Goal: Task Accomplishment & Management: Complete application form

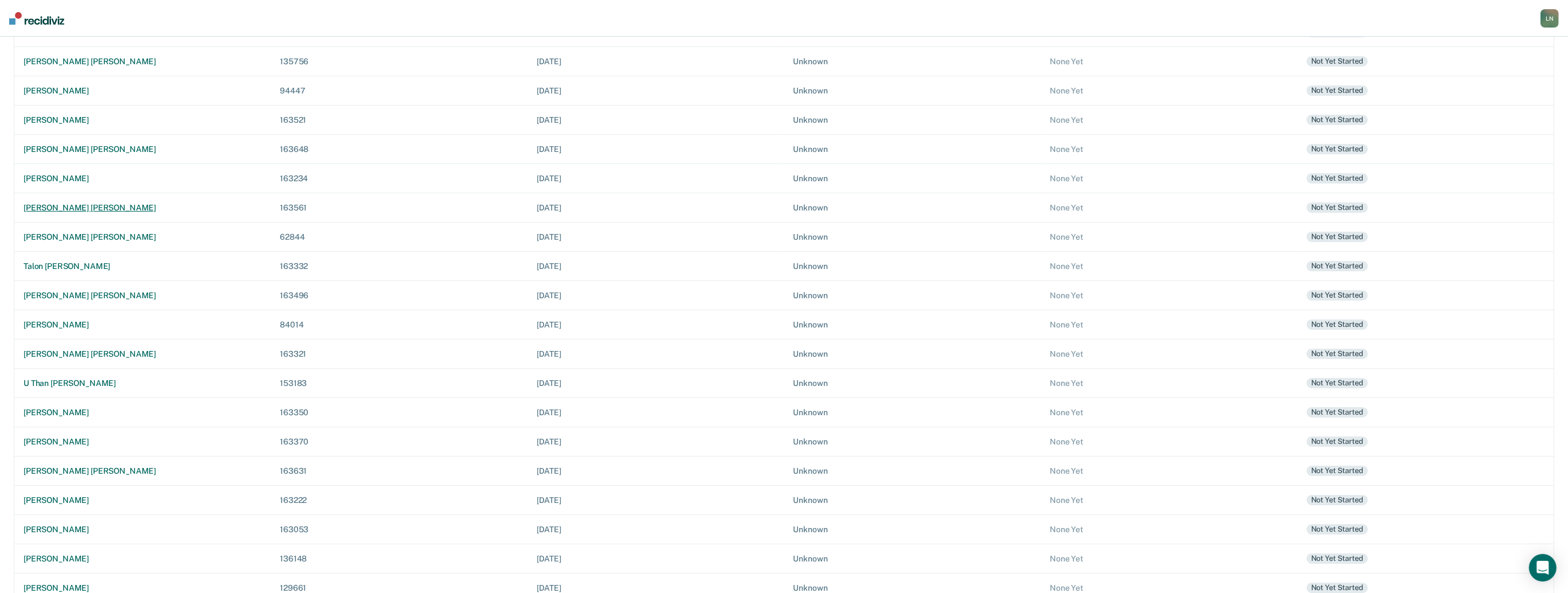
scroll to position [306, 0]
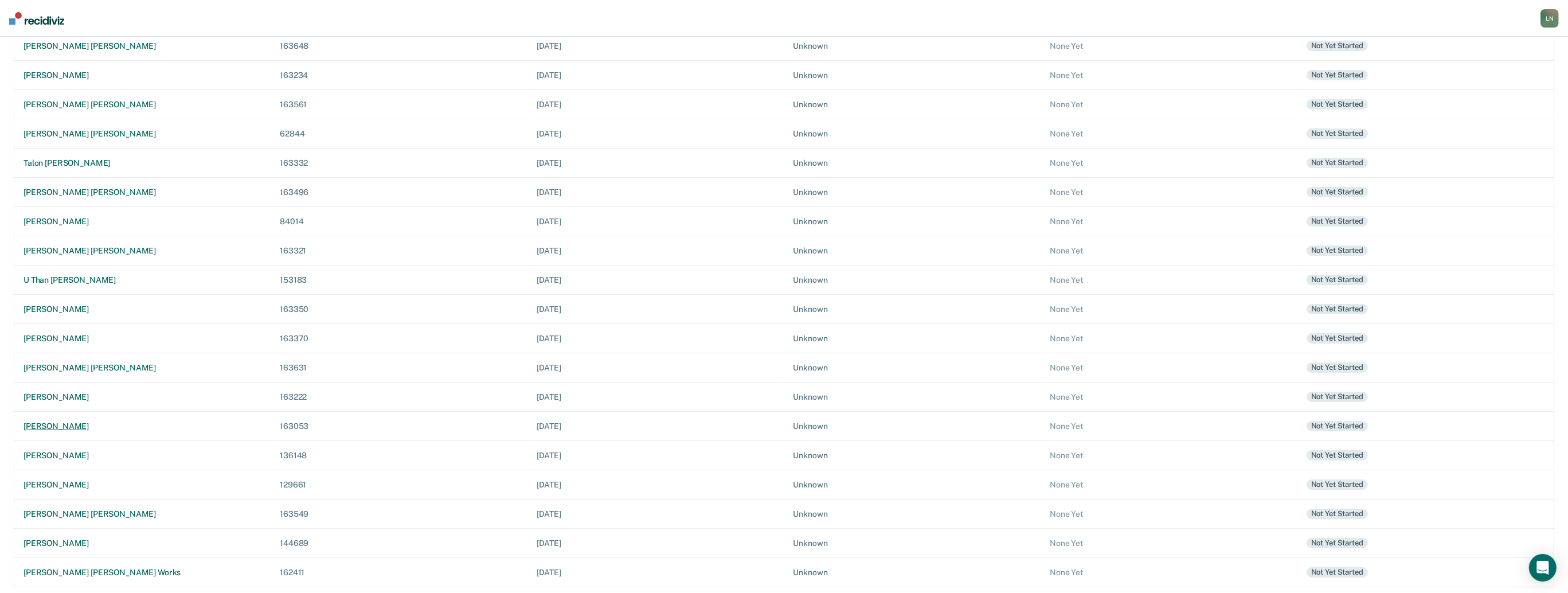
click at [62, 421] on div "[PERSON_NAME]" at bounding box center [142, 426] width 238 height 10
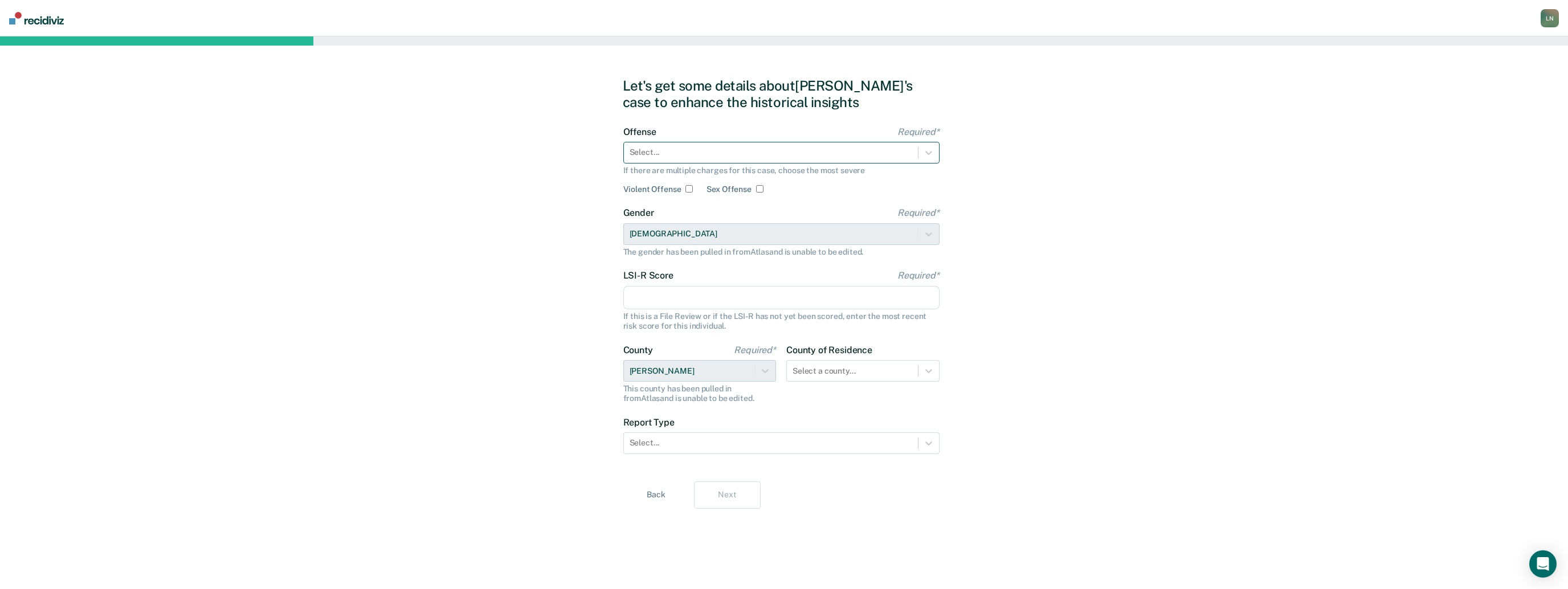
click at [768, 148] on div at bounding box center [771, 153] width 282 height 12
click at [787, 150] on div at bounding box center [771, 153] width 282 height 12
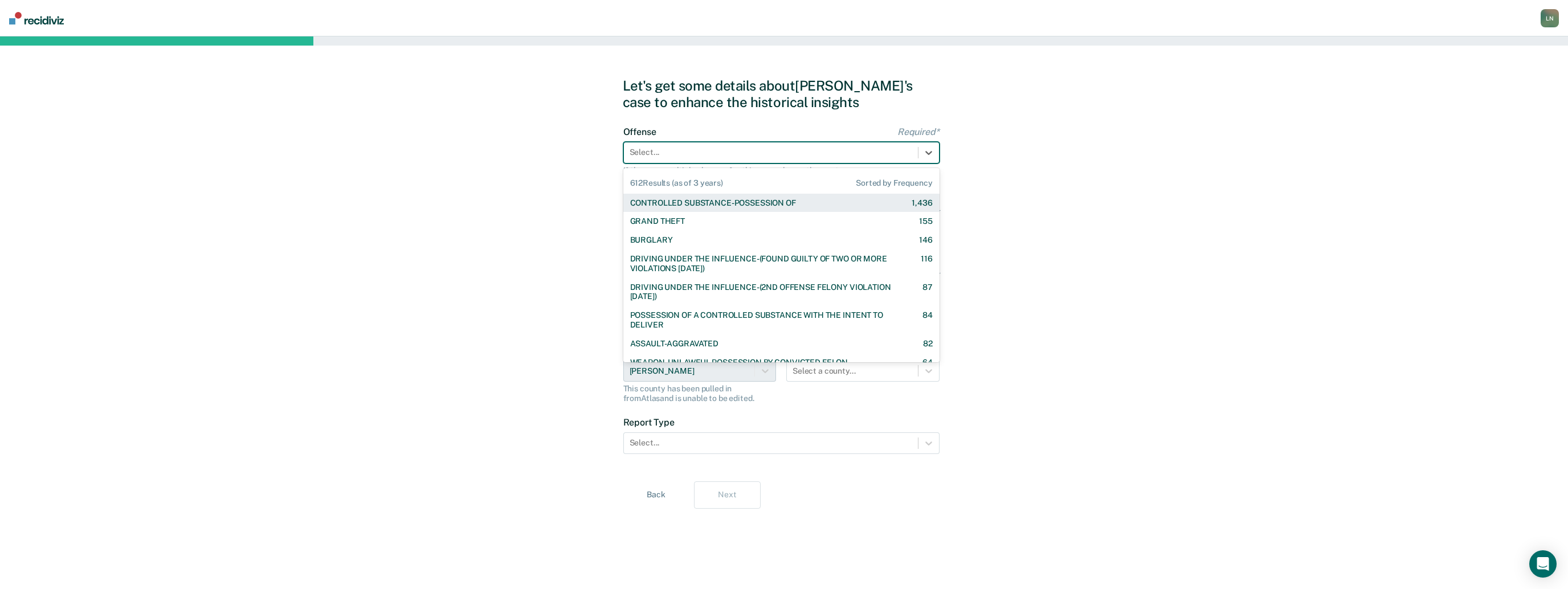
click at [780, 203] on div "CONTROLLED SUBSTANCE-POSSESSION OF" at bounding box center [713, 203] width 166 height 10
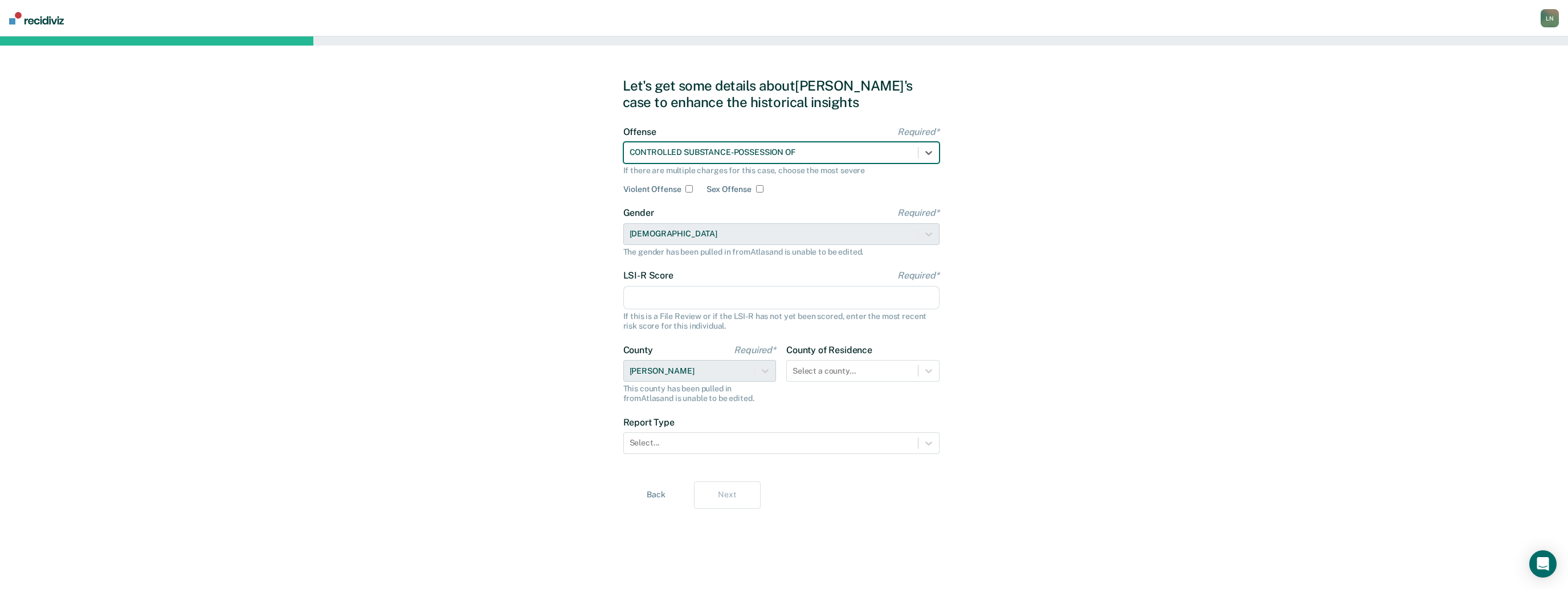
click at [681, 294] on input "LSI-R Score Required*" at bounding box center [782, 298] width 317 height 24
type input "30"
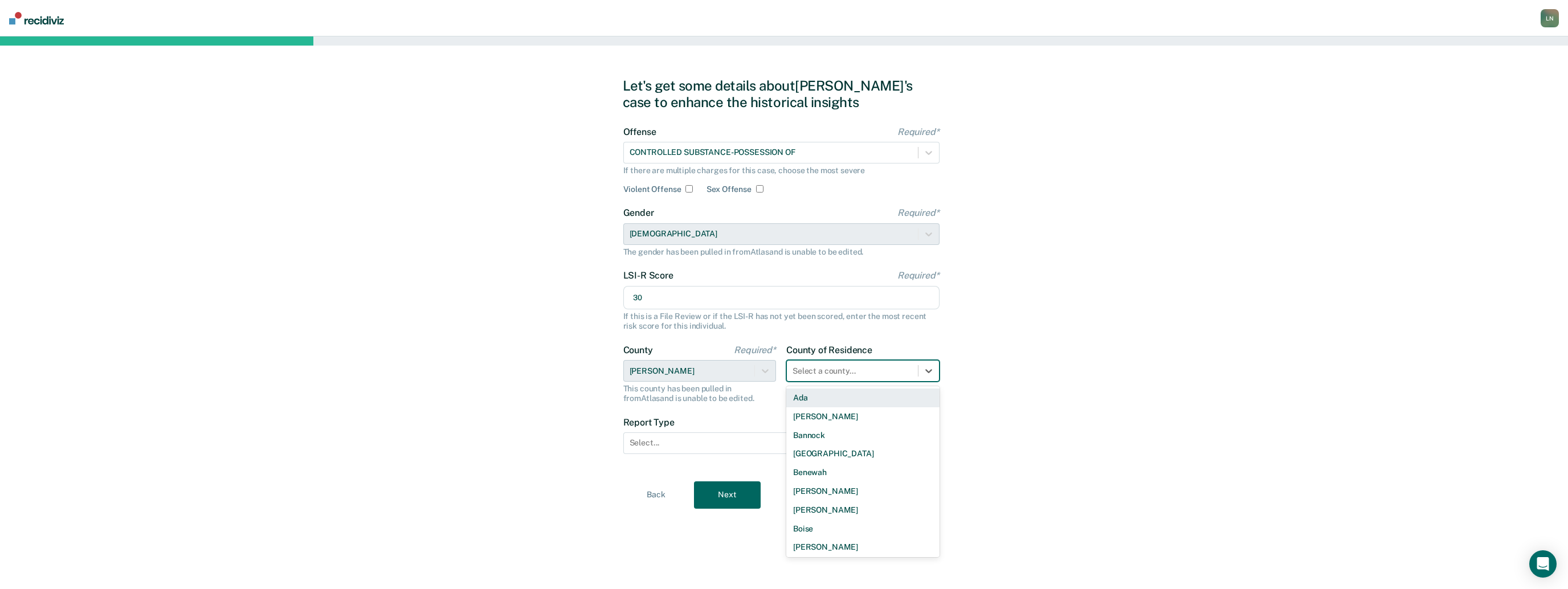
click at [829, 372] on div at bounding box center [852, 371] width 120 height 12
click at [879, 414] on div "[PERSON_NAME]" at bounding box center [863, 411] width 153 height 19
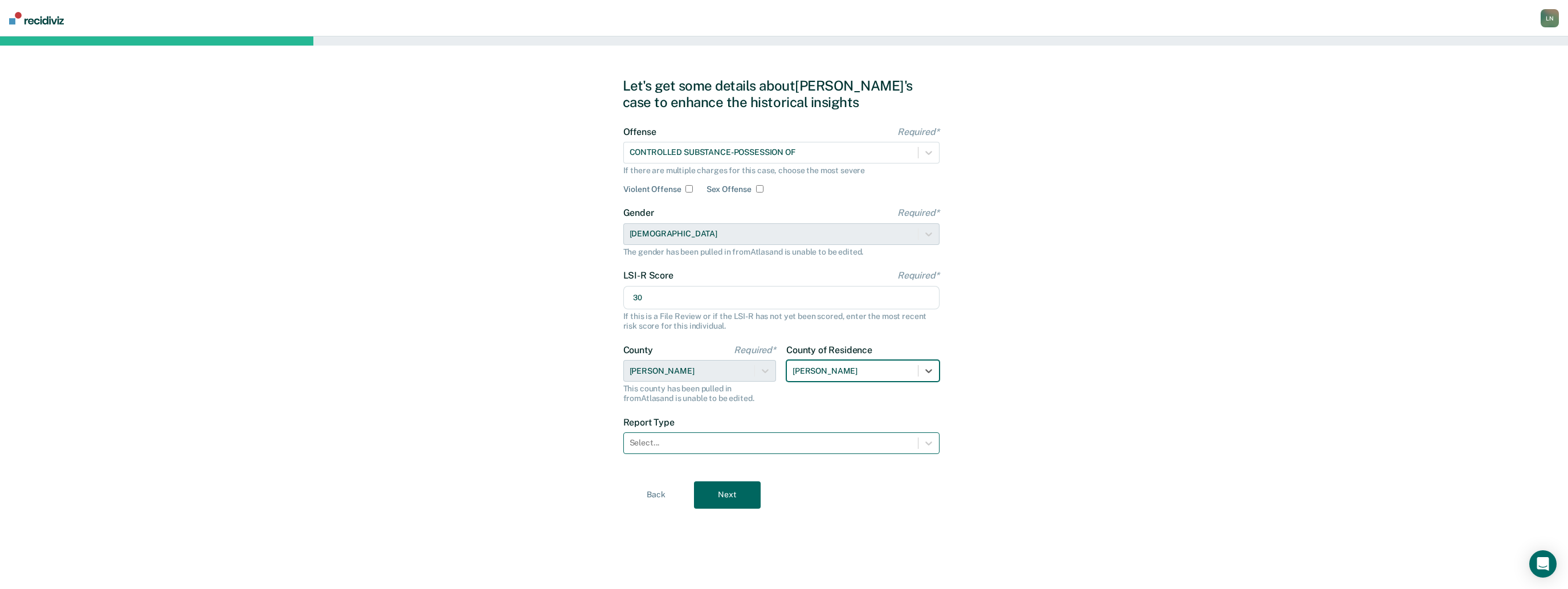
click at [688, 446] on div at bounding box center [771, 443] width 282 height 12
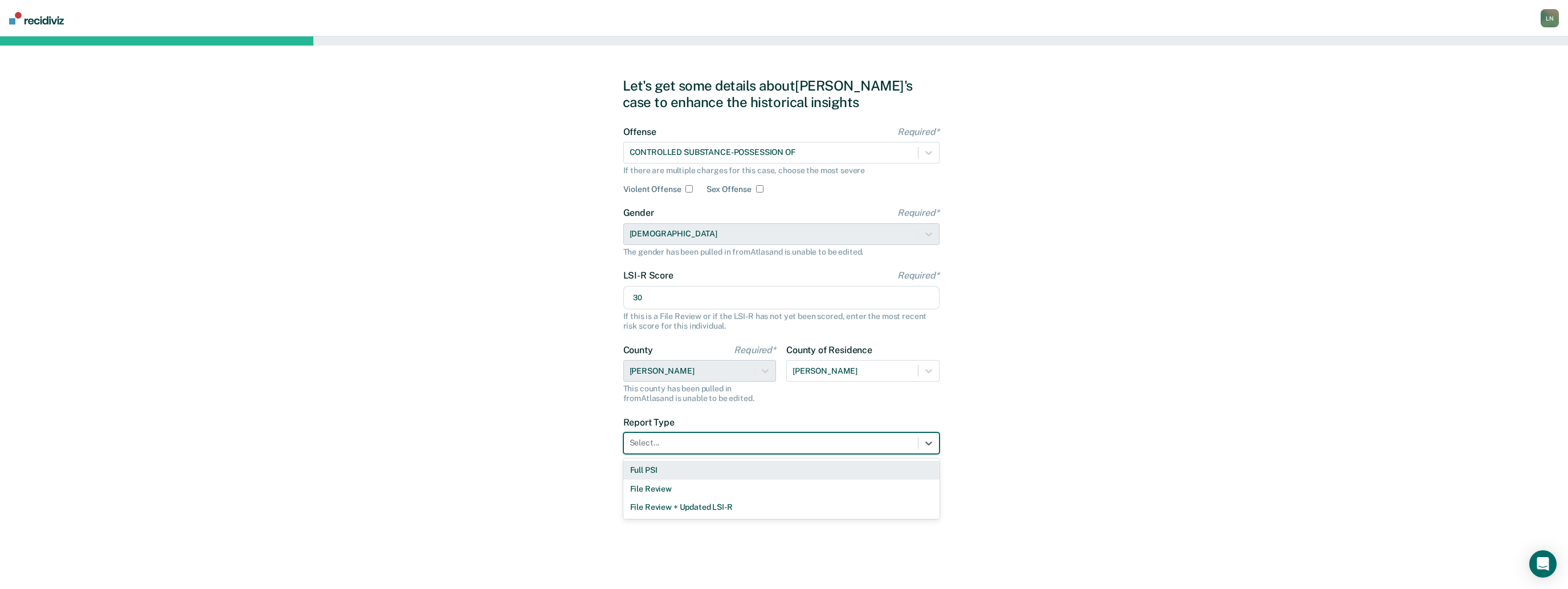
click at [681, 474] on div "Full PSI" at bounding box center [782, 470] width 317 height 19
click at [744, 501] on button "Next" at bounding box center [727, 495] width 67 height 27
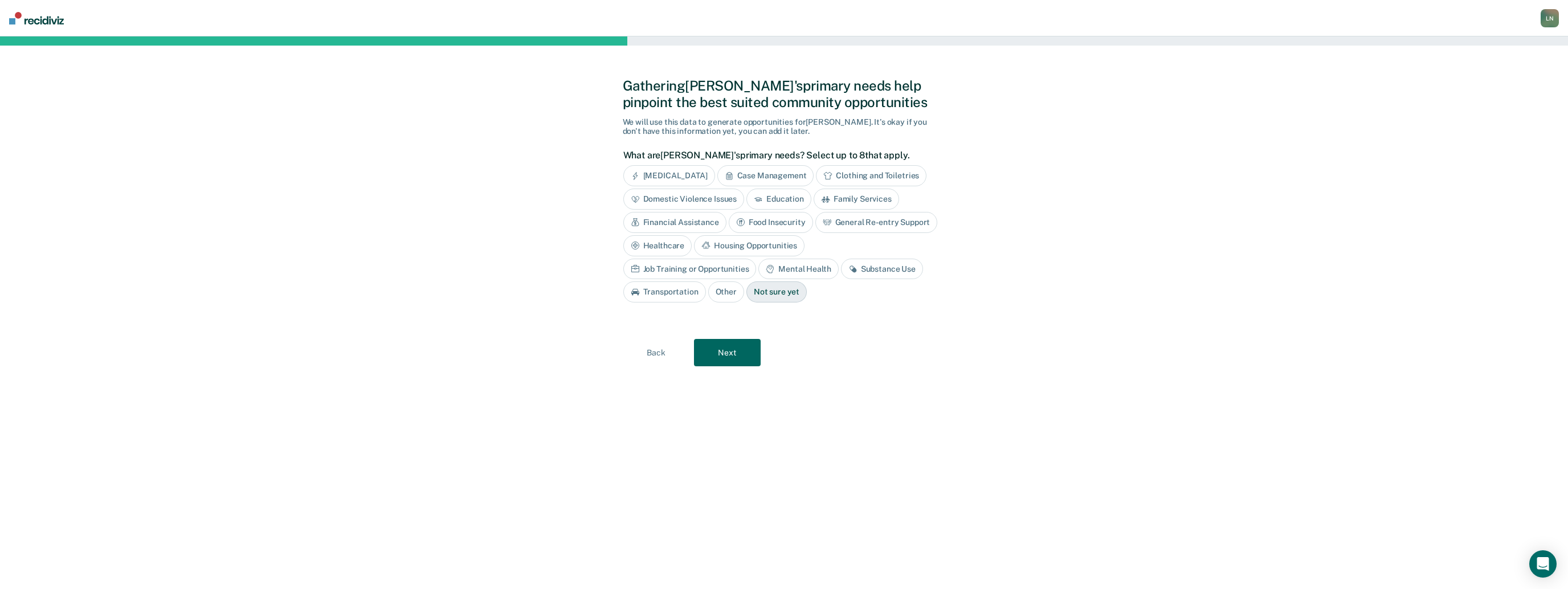
click at [835, 197] on div "Family Services" at bounding box center [856, 199] width 85 height 21
click at [705, 224] on div "Financial Assistance" at bounding box center [674, 222] width 103 height 21
click at [855, 243] on div "Housing Opportunities" at bounding box center [874, 246] width 111 height 21
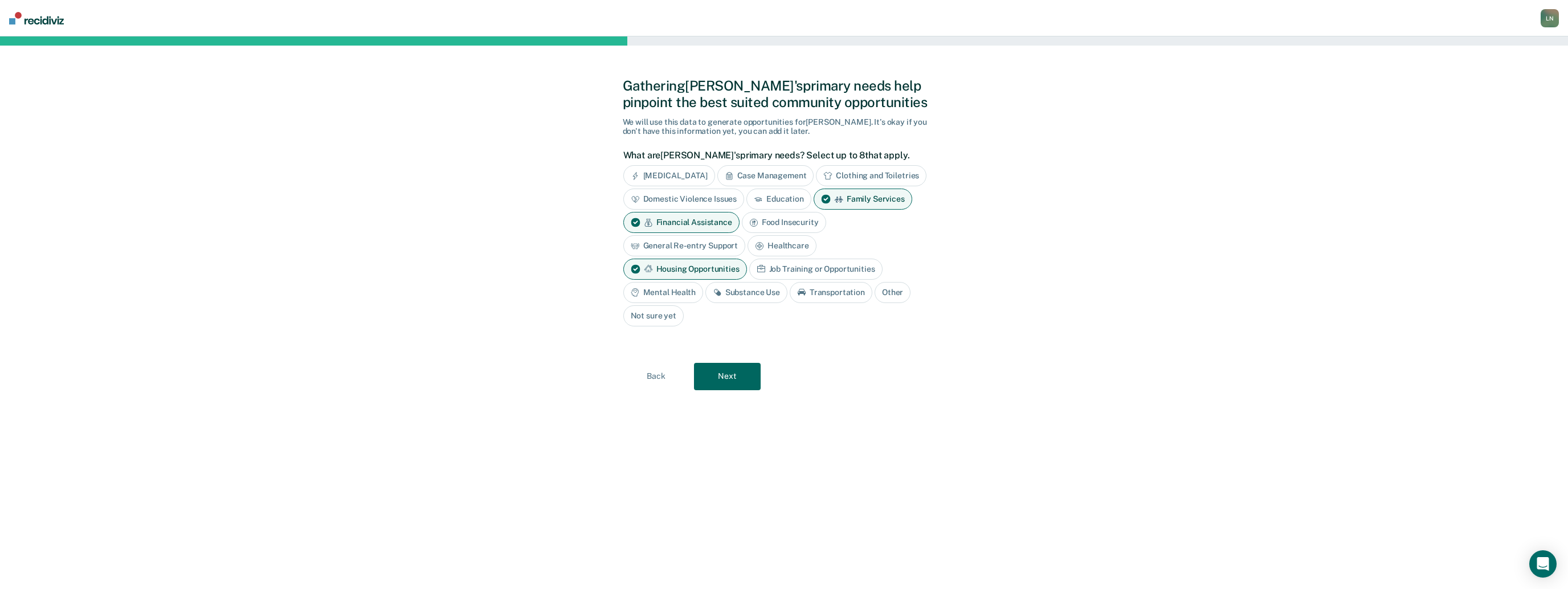
click at [788, 270] on div "Job Training or Opportunities" at bounding box center [816, 269] width 133 height 21
click at [766, 284] on div "Substance Use" at bounding box center [746, 292] width 82 height 21
click at [718, 388] on button "Next" at bounding box center [727, 376] width 67 height 27
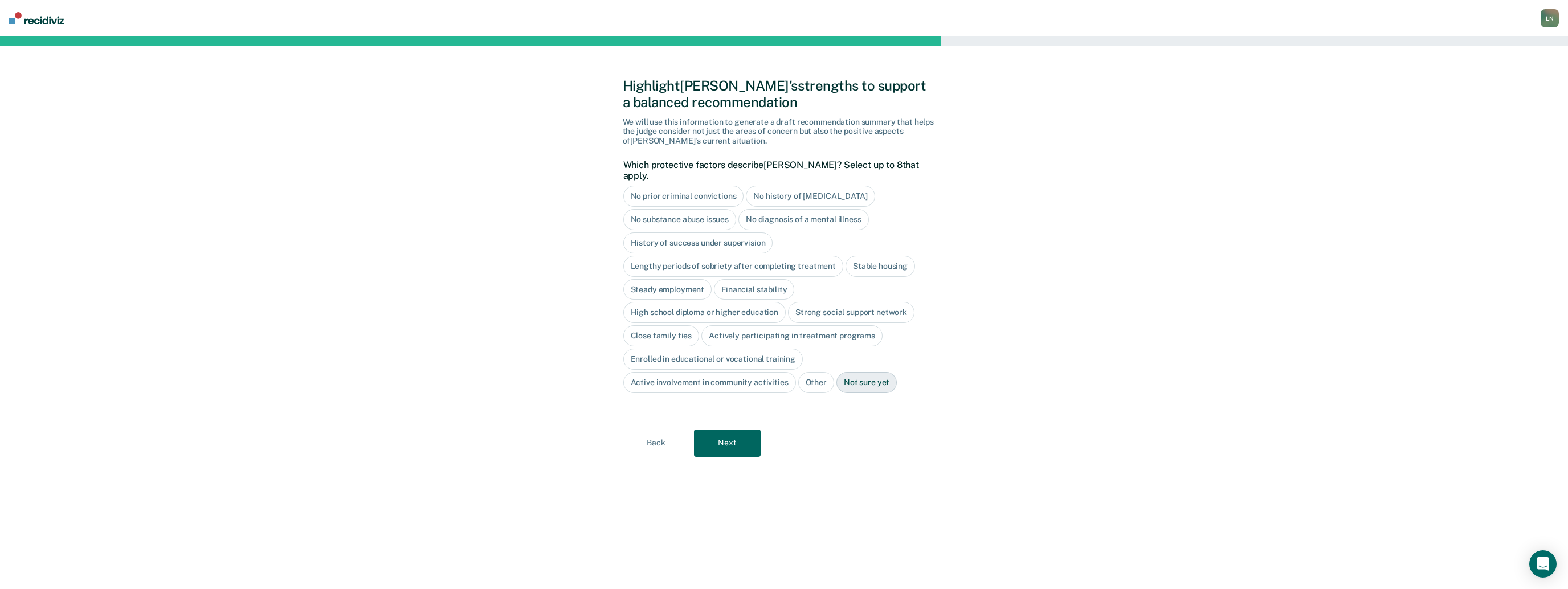
click at [831, 211] on div "No diagnosis of a mental illness" at bounding box center [803, 220] width 130 height 21
click at [652, 303] on div "High school diploma or higher education" at bounding box center [705, 313] width 163 height 21
click at [750, 432] on button "Next" at bounding box center [727, 443] width 67 height 27
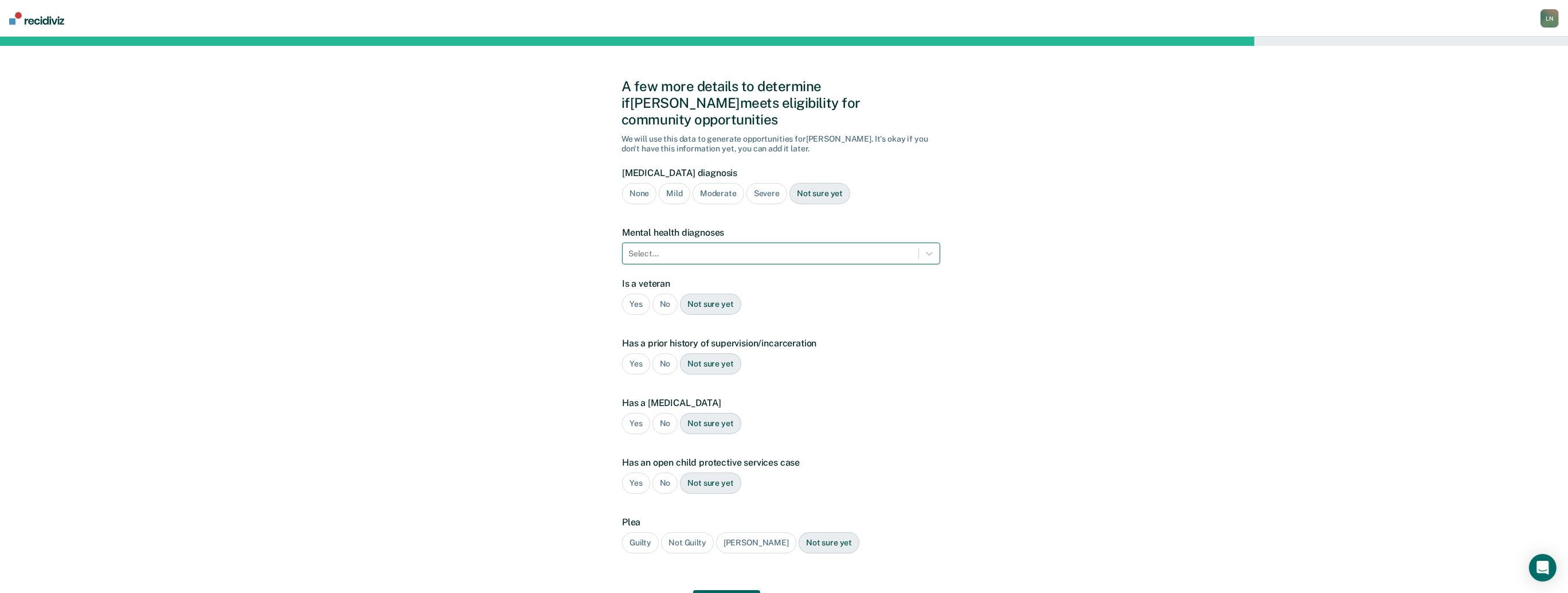
click at [747, 247] on div at bounding box center [771, 254] width 284 height 12
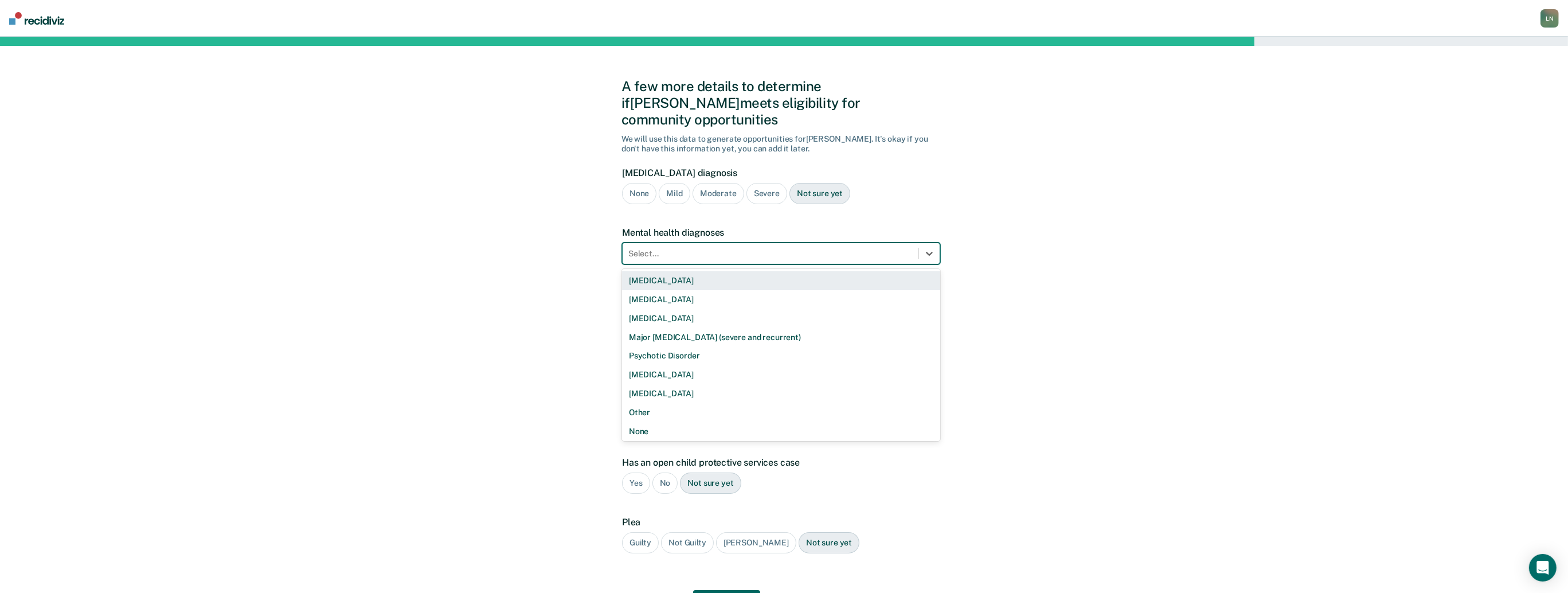
click at [752, 247] on div at bounding box center [771, 254] width 284 height 12
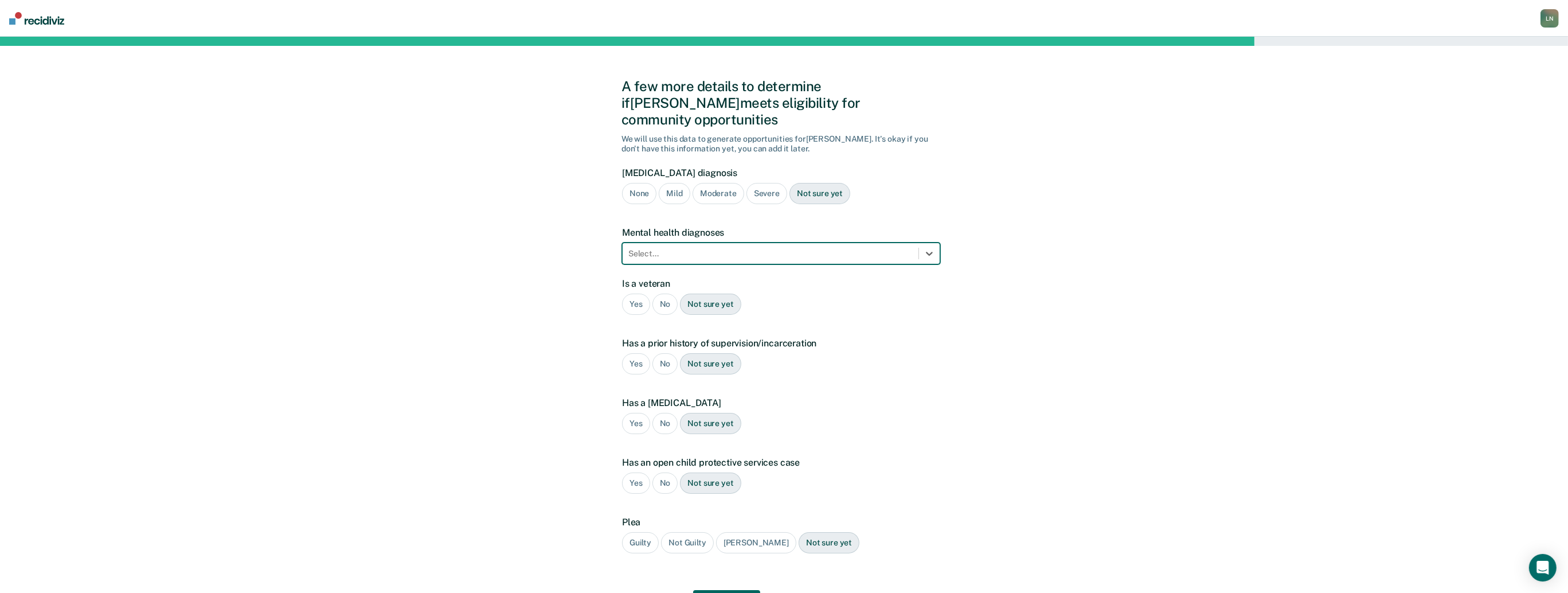
click at [722, 247] on div at bounding box center [771, 254] width 284 height 12
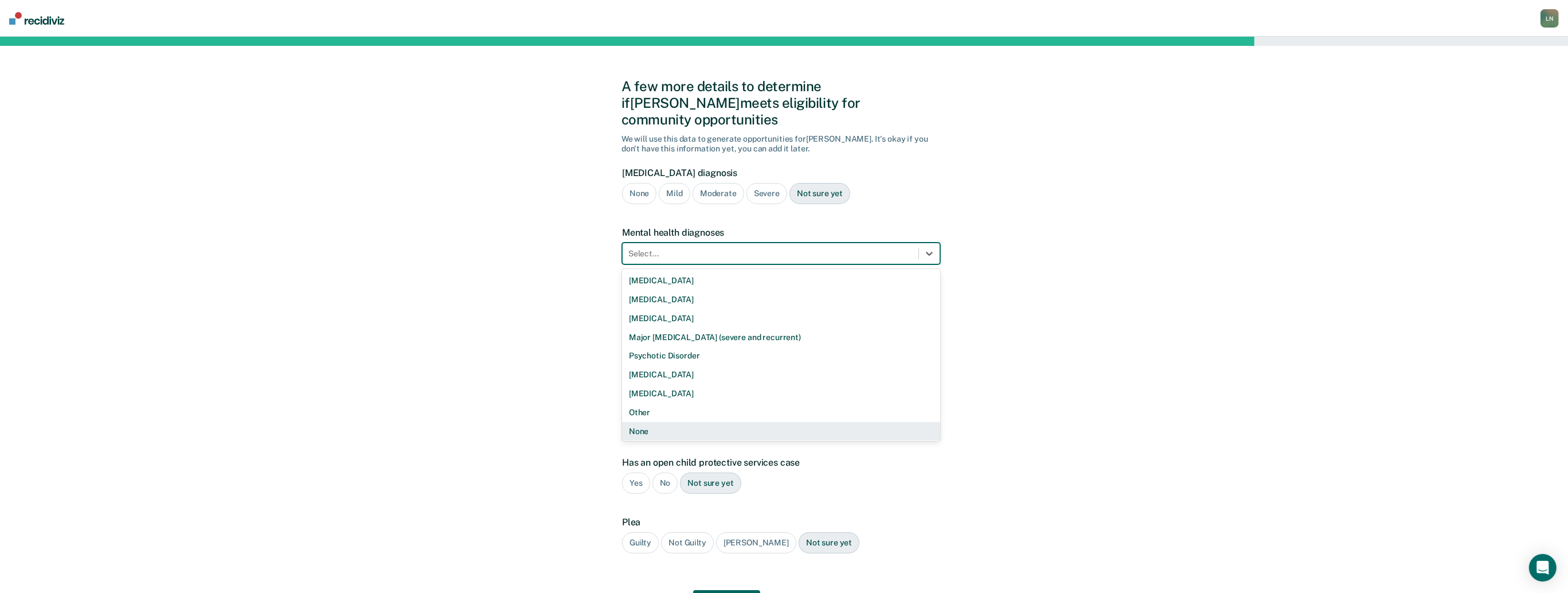
click at [721, 422] on div "None" at bounding box center [782, 431] width 318 height 19
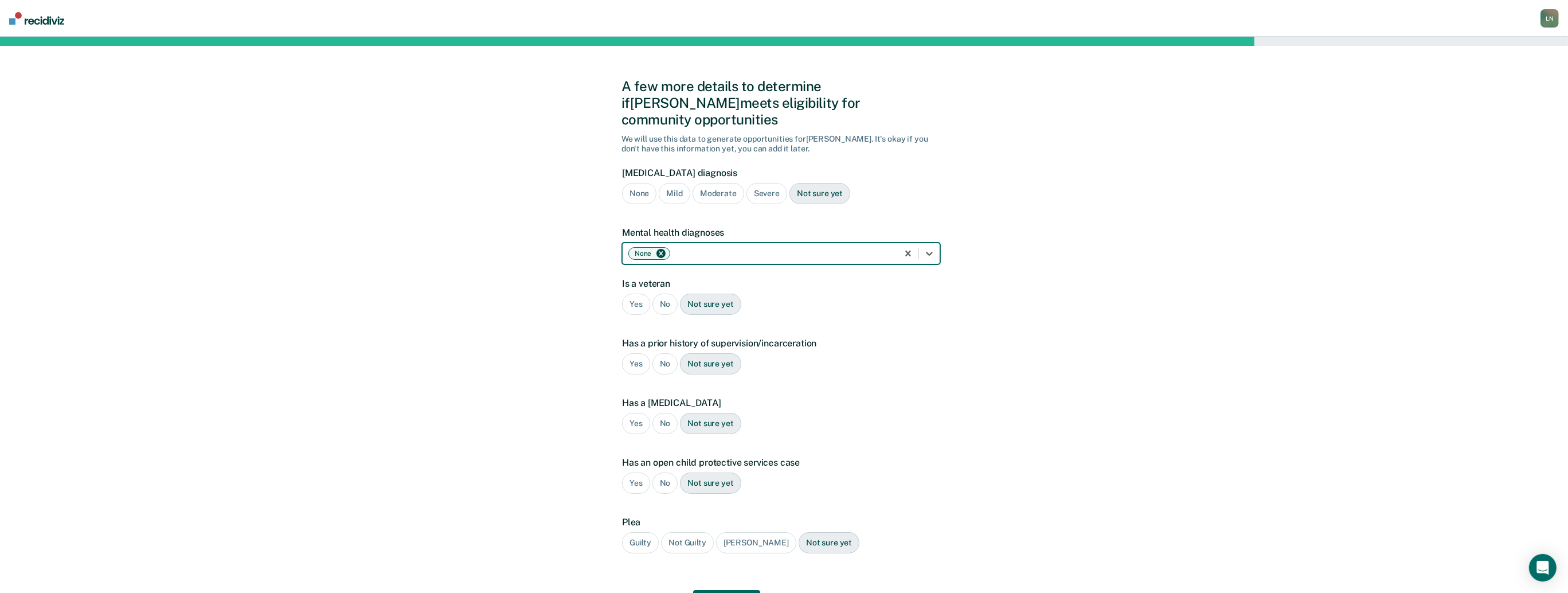
click at [680, 183] on div "Mild" at bounding box center [674, 194] width 31 height 21
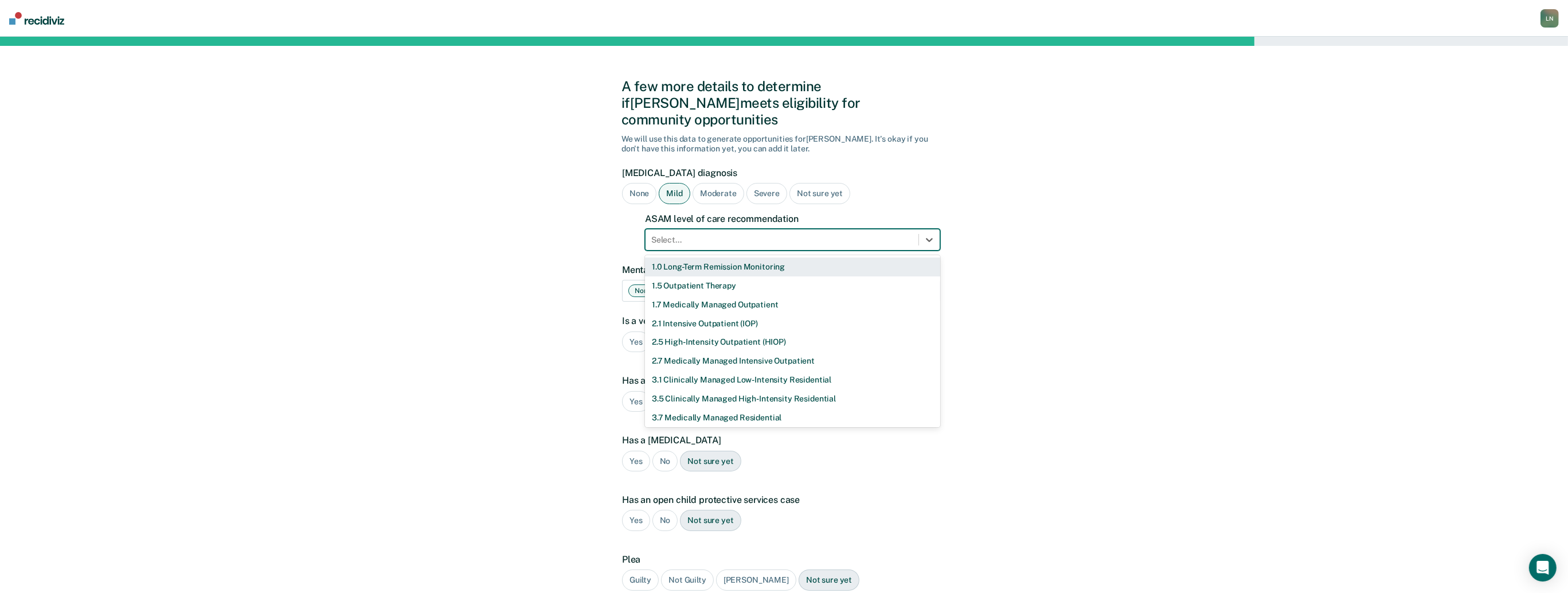
click at [748, 234] on div at bounding box center [782, 240] width 262 height 12
click at [757, 314] on div "2.1 Intensive Outpatient (IOP)" at bounding box center [793, 323] width 295 height 19
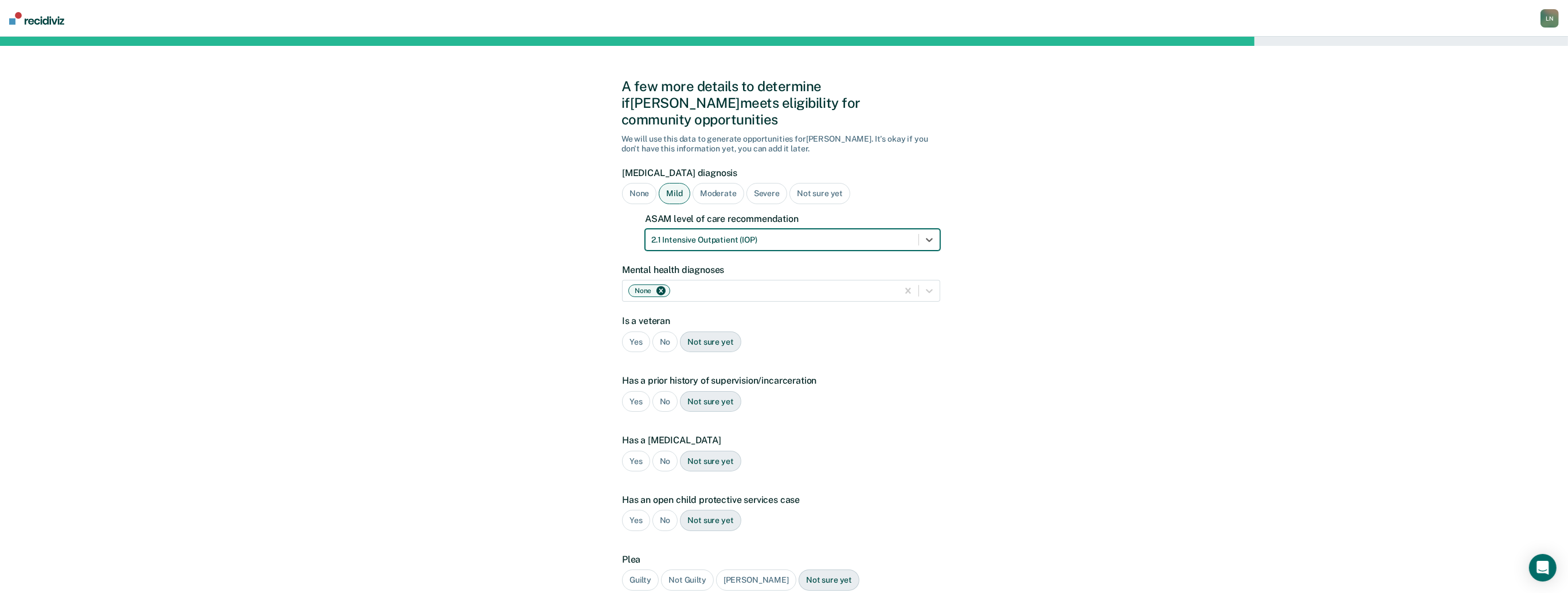
click at [819, 183] on div "Not sure yet" at bounding box center [820, 194] width 61 height 21
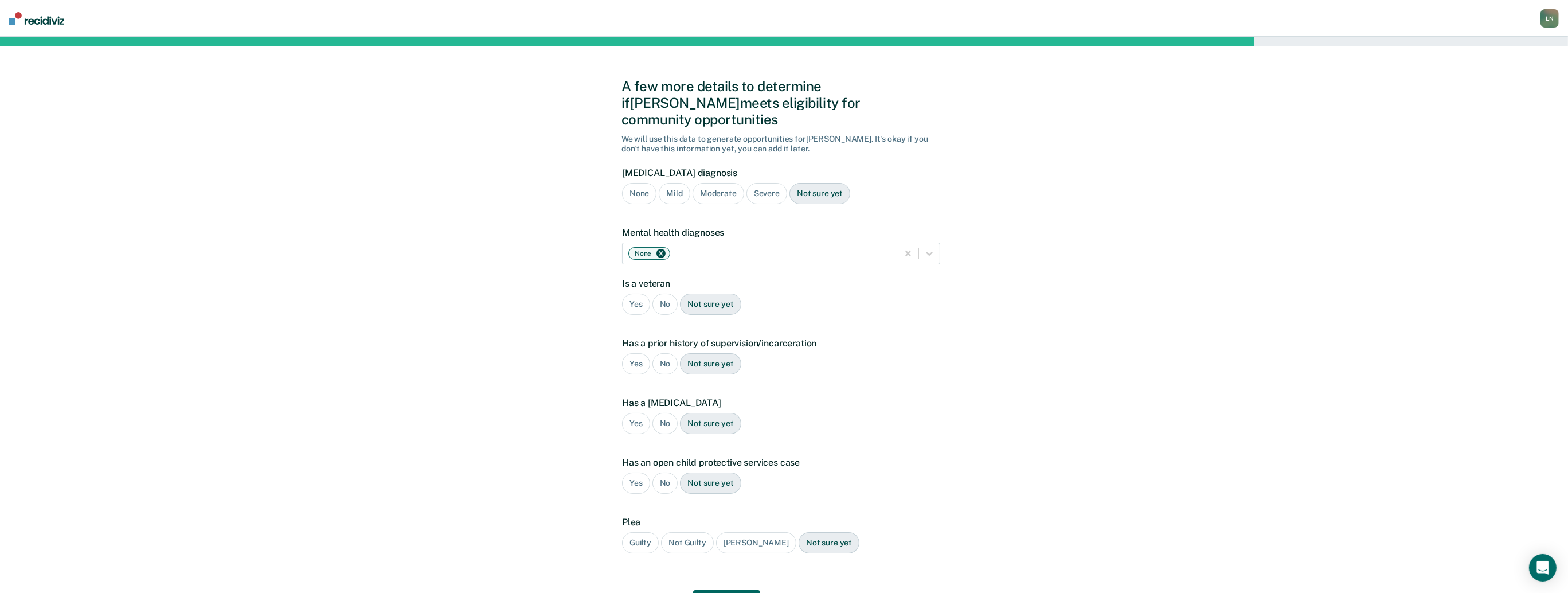
click at [727, 183] on div "Moderate" at bounding box center [718, 194] width 51 height 21
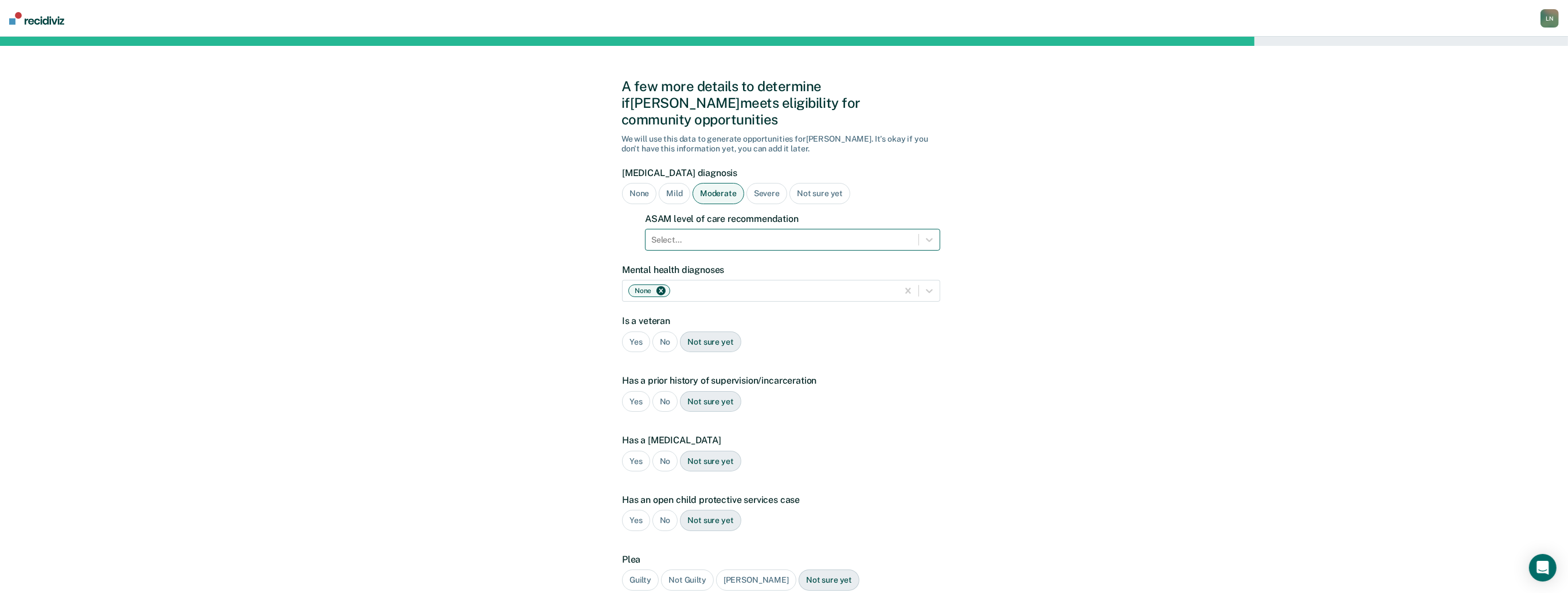
click at [716, 234] on div at bounding box center [782, 240] width 262 height 12
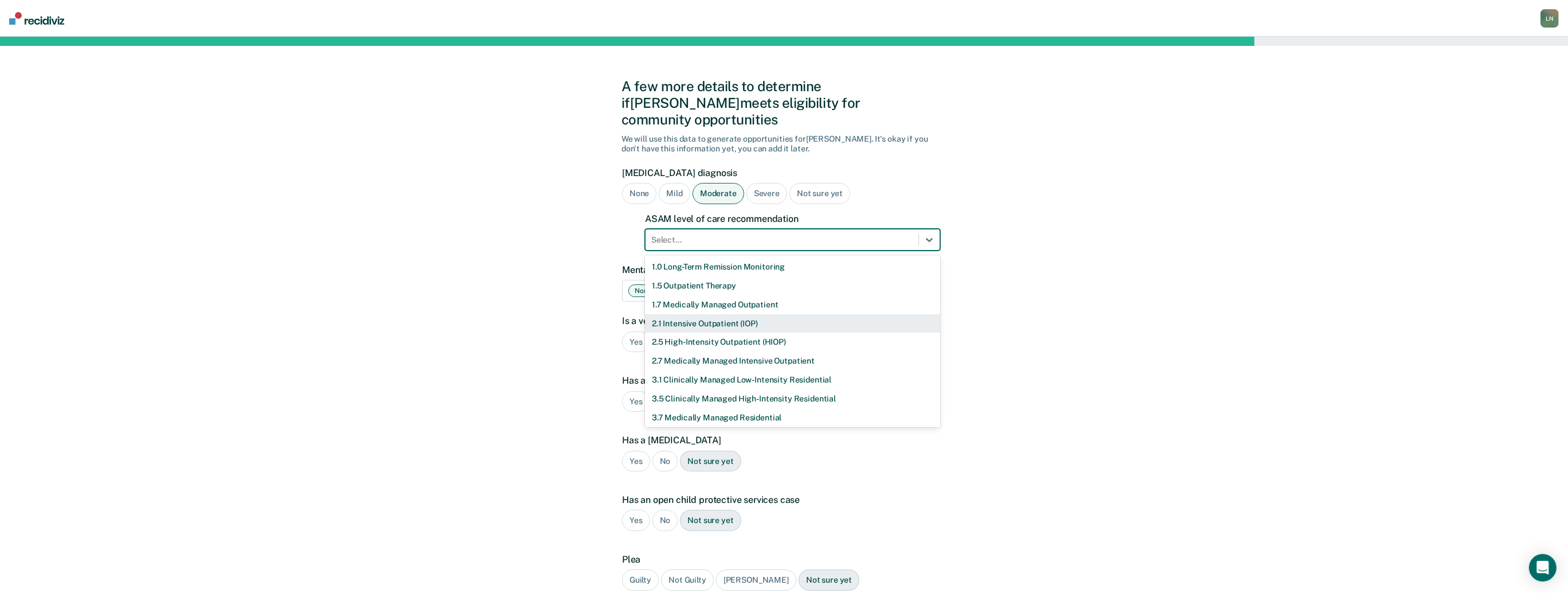
click at [730, 314] on div "2.1 Intensive Outpatient (IOP)" at bounding box center [793, 323] width 295 height 19
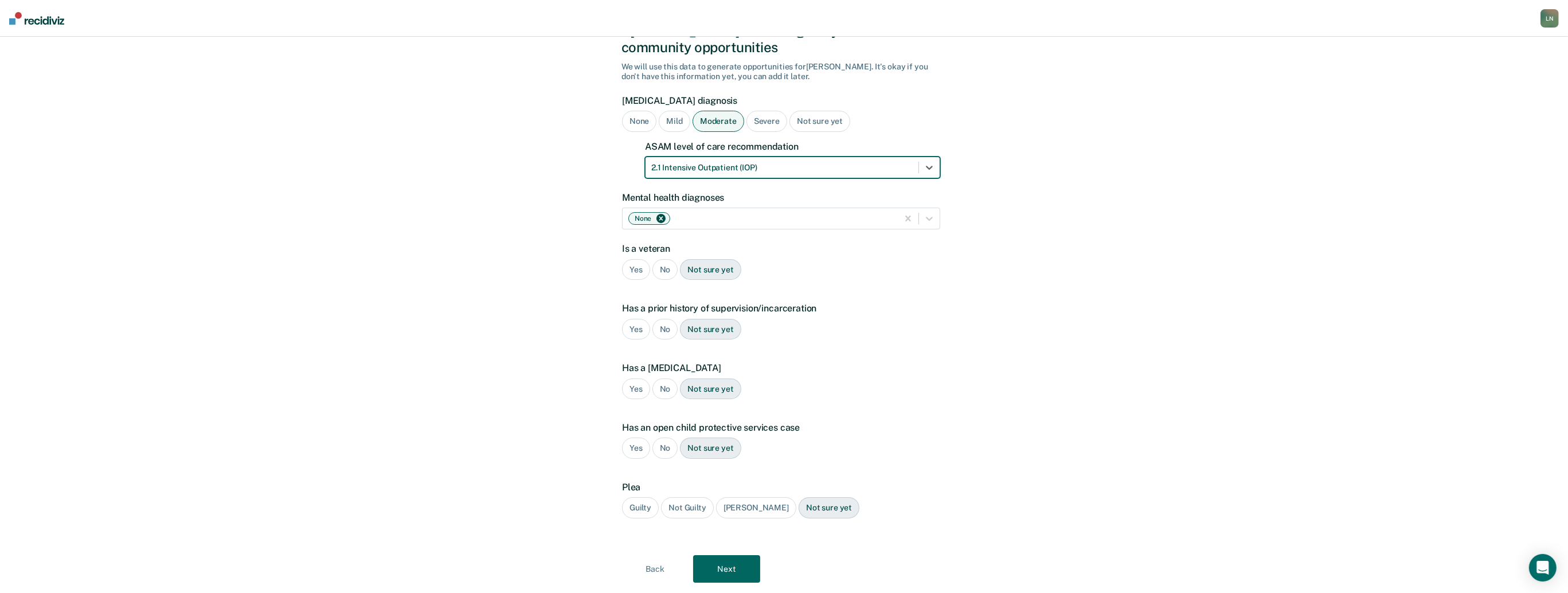
scroll to position [85, 0]
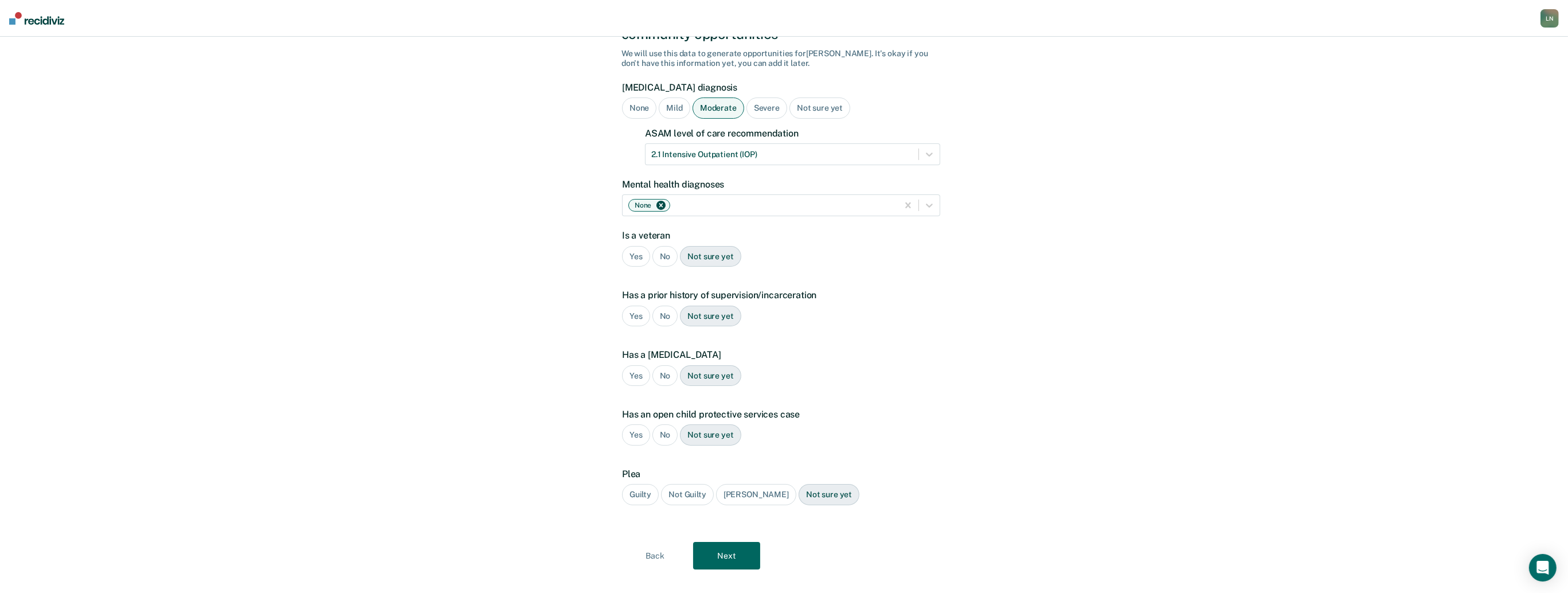
click at [665, 246] on div "No" at bounding box center [665, 257] width 26 height 21
click at [635, 306] on div "Yes" at bounding box center [636, 316] width 28 height 21
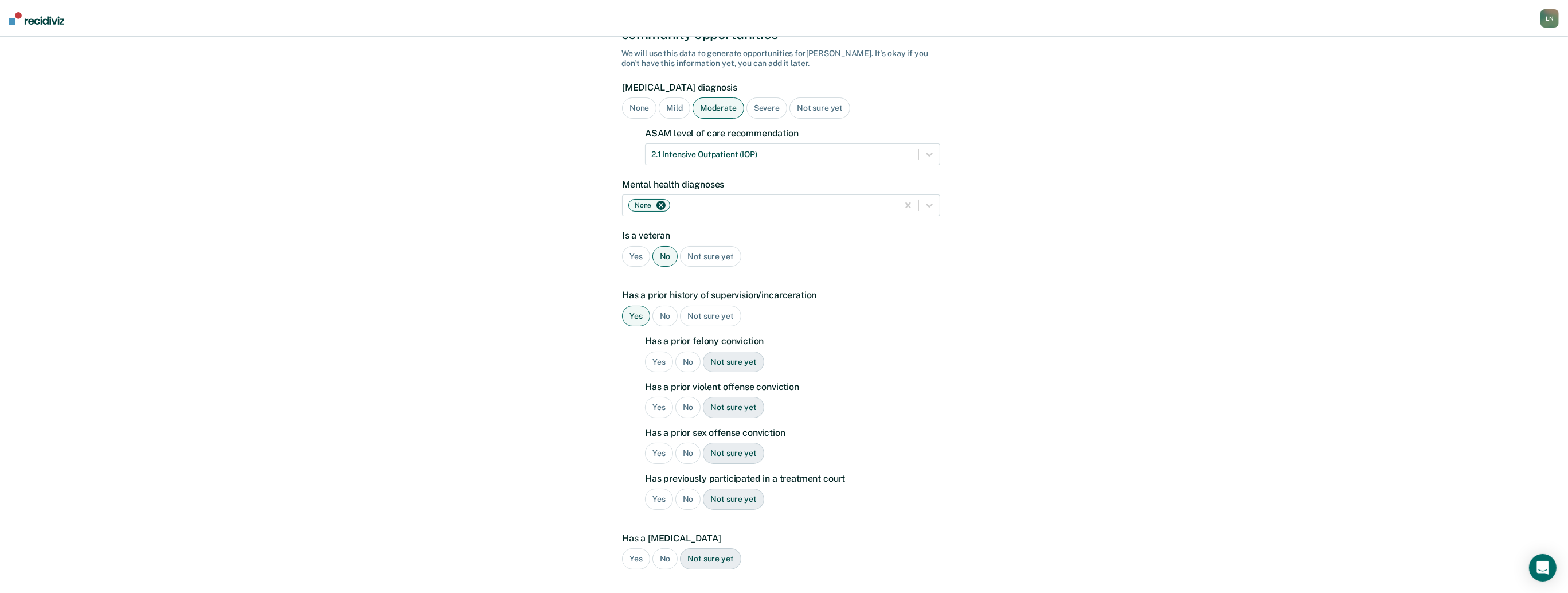
click at [686, 352] on div "No" at bounding box center [688, 362] width 26 height 21
click at [658, 397] on div "Yes" at bounding box center [659, 407] width 28 height 21
click at [686, 443] on div "No" at bounding box center [688, 453] width 26 height 21
click at [686, 489] on div "No" at bounding box center [688, 499] width 26 height 21
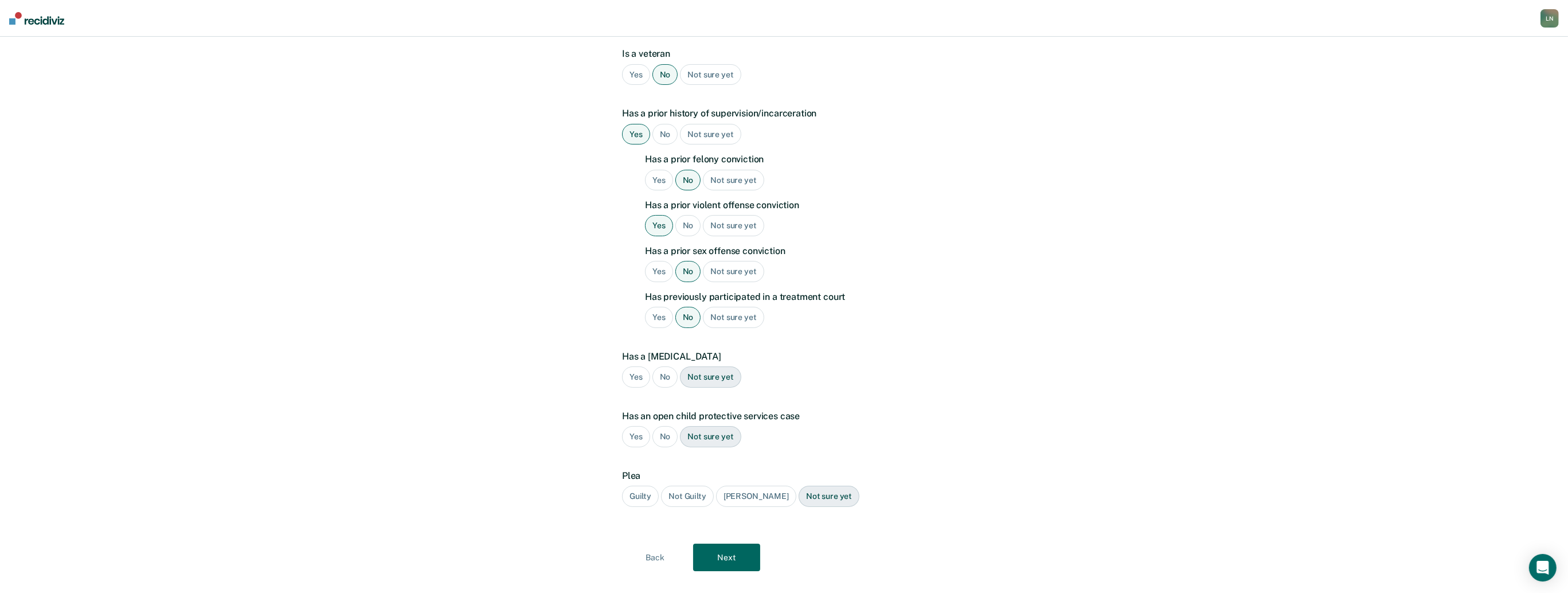
scroll to position [268, 0]
click at [668, 365] on div "No" at bounding box center [665, 376] width 26 height 21
click at [642, 425] on div "Yes" at bounding box center [636, 436] width 28 height 21
click at [635, 485] on div "Guilty" at bounding box center [641, 495] width 37 height 21
click at [750, 543] on button "Next" at bounding box center [727, 556] width 67 height 28
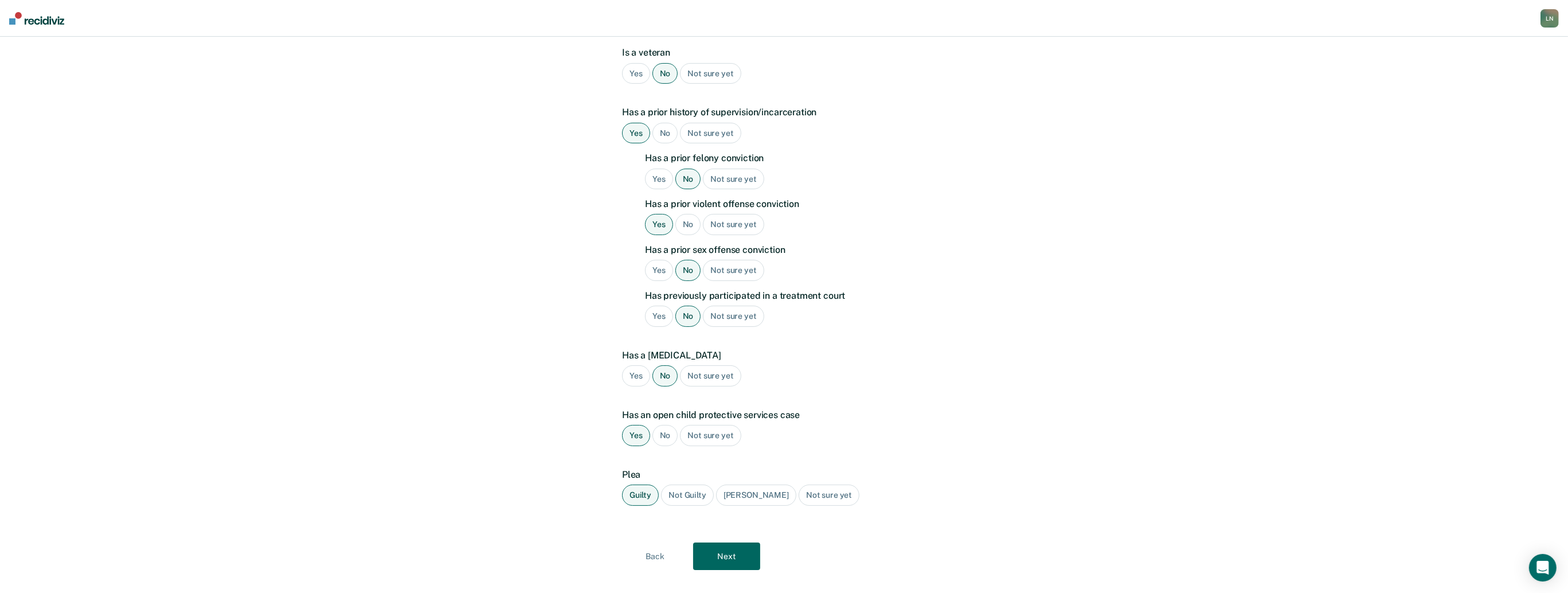
scroll to position [0, 0]
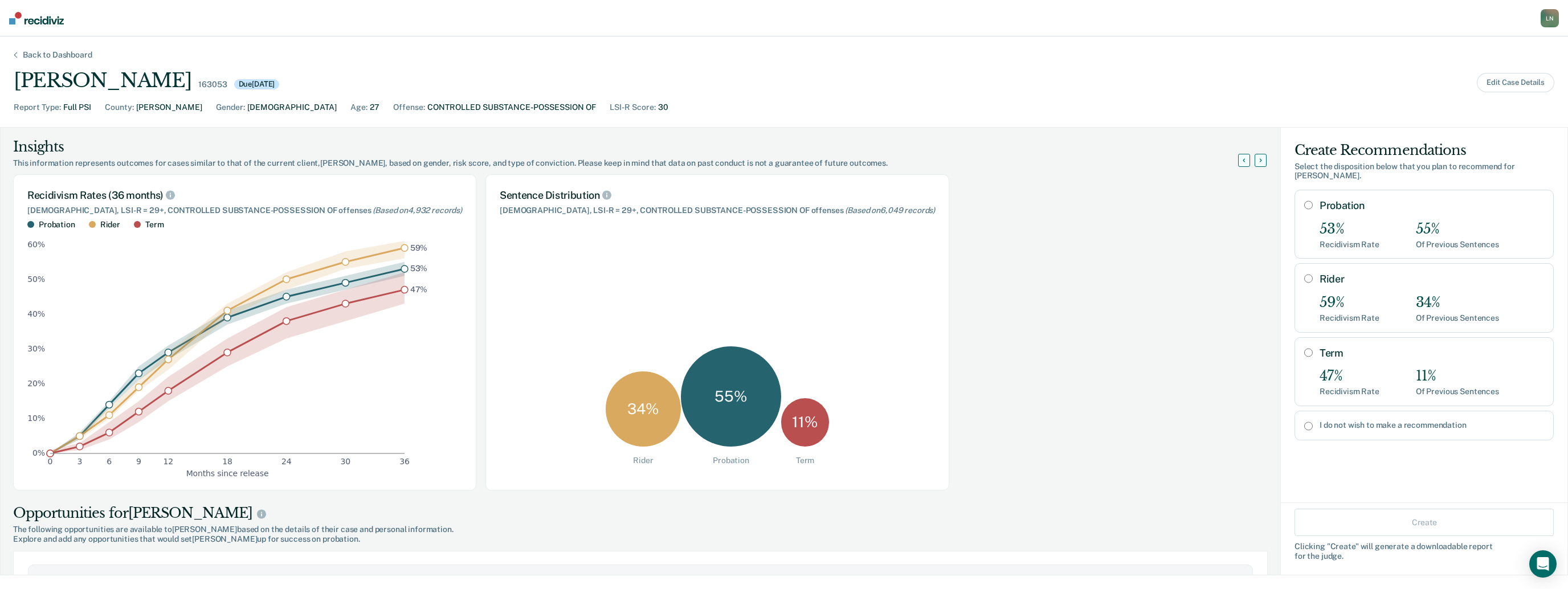
click at [1356, 420] on label "I do not wish to make a recommendation" at bounding box center [1432, 425] width 225 height 10
click at [1313, 422] on input "I do not wish to make a recommendation" at bounding box center [1309, 426] width 9 height 9
radio input "true"
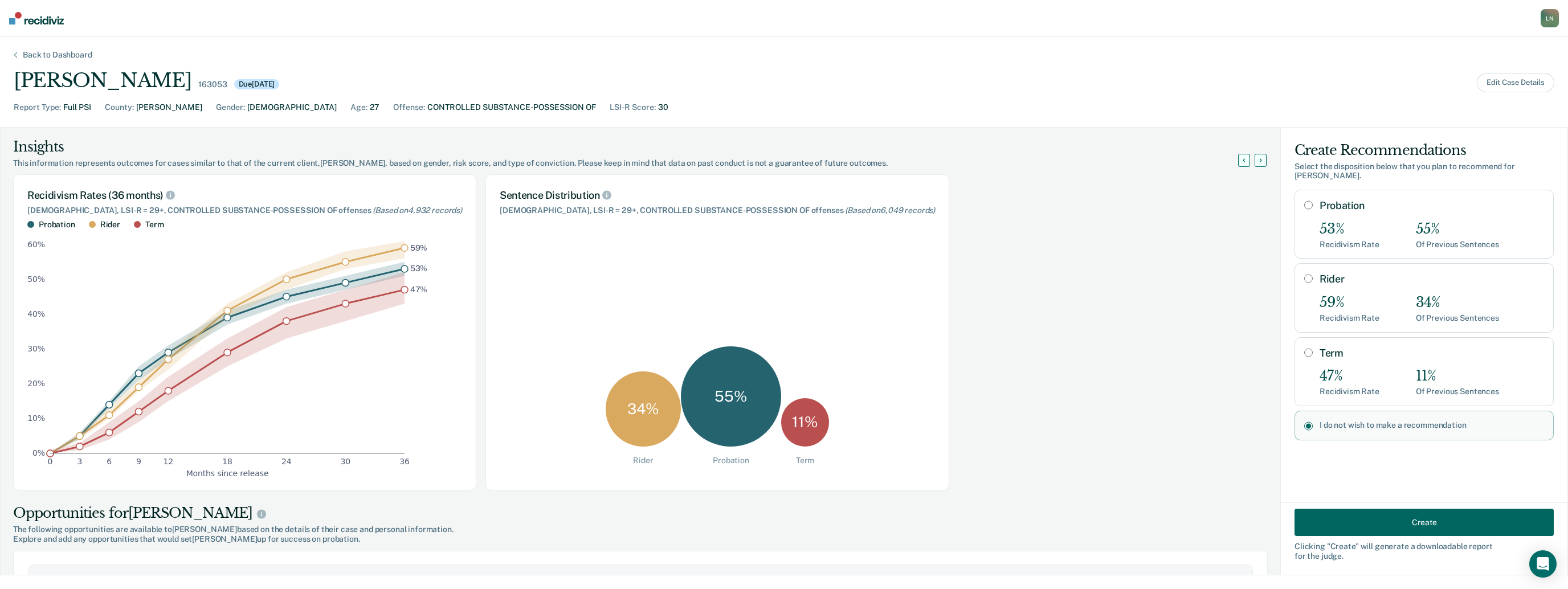
click at [1398, 518] on button "Create" at bounding box center [1424, 522] width 259 height 27
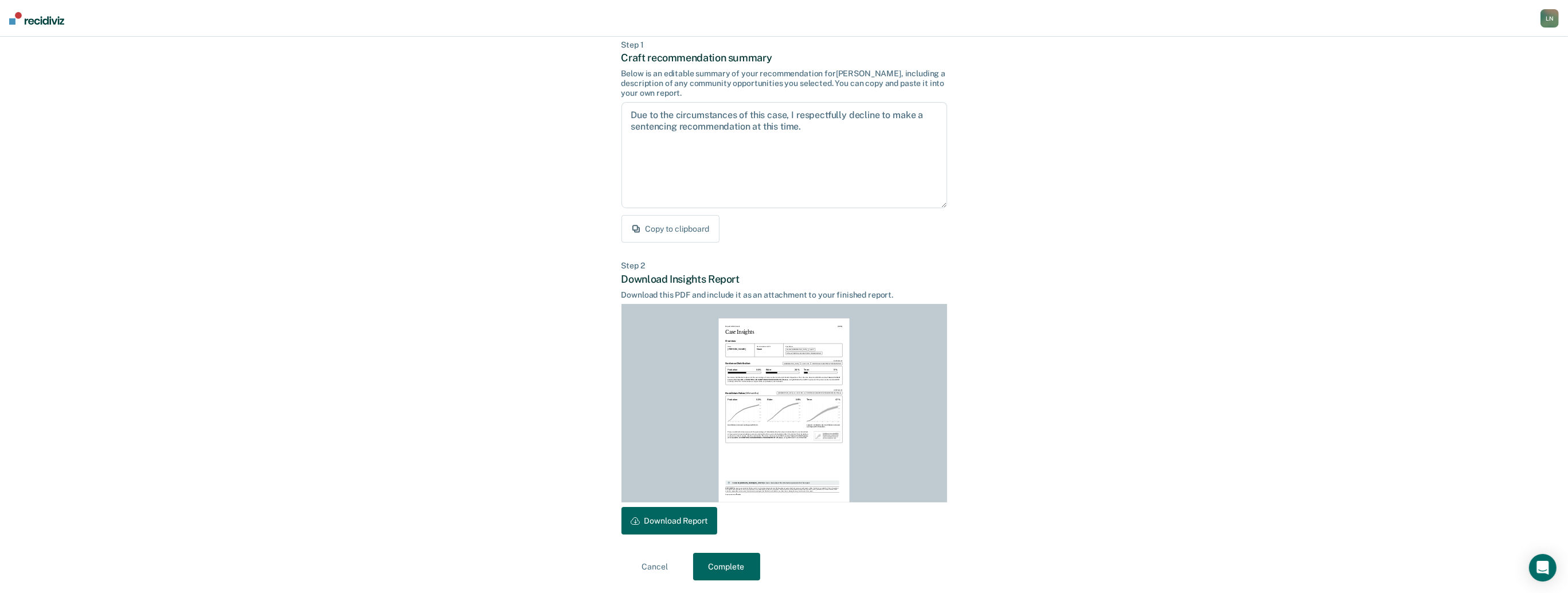
scroll to position [61, 0]
click at [684, 518] on button "Download Report" at bounding box center [669, 519] width 96 height 28
